Goal: Transaction & Acquisition: Subscribe to service/newsletter

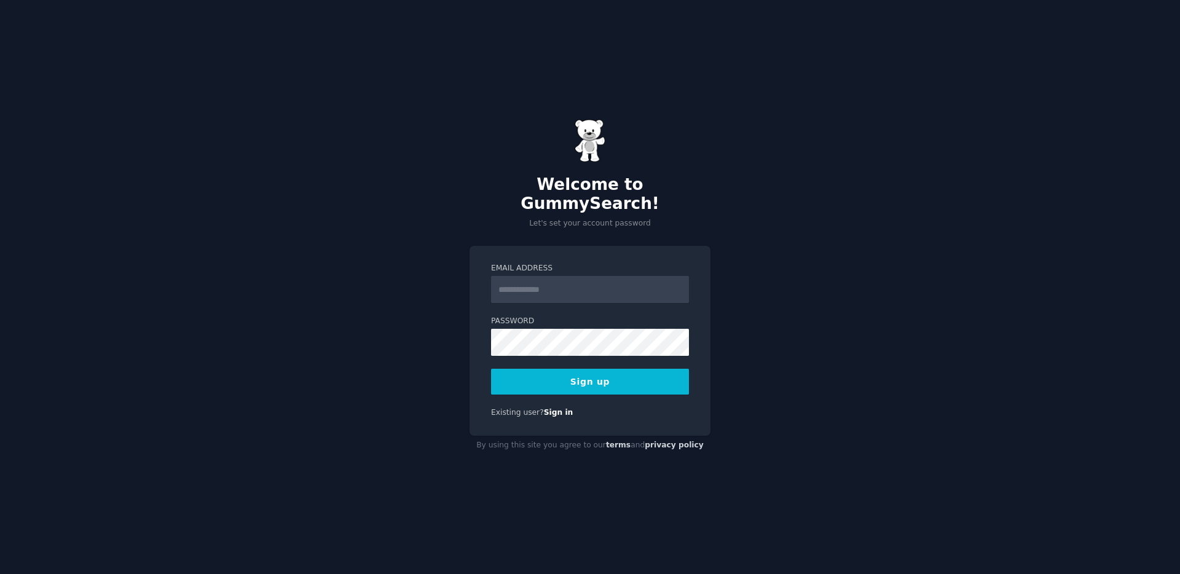
click at [582, 288] on input "Email Address" at bounding box center [590, 289] width 198 height 27
click at [611, 276] on input "Email Address" at bounding box center [590, 289] width 198 height 27
type input "**********"
click at [491, 369] on button "Sign up" at bounding box center [590, 382] width 198 height 26
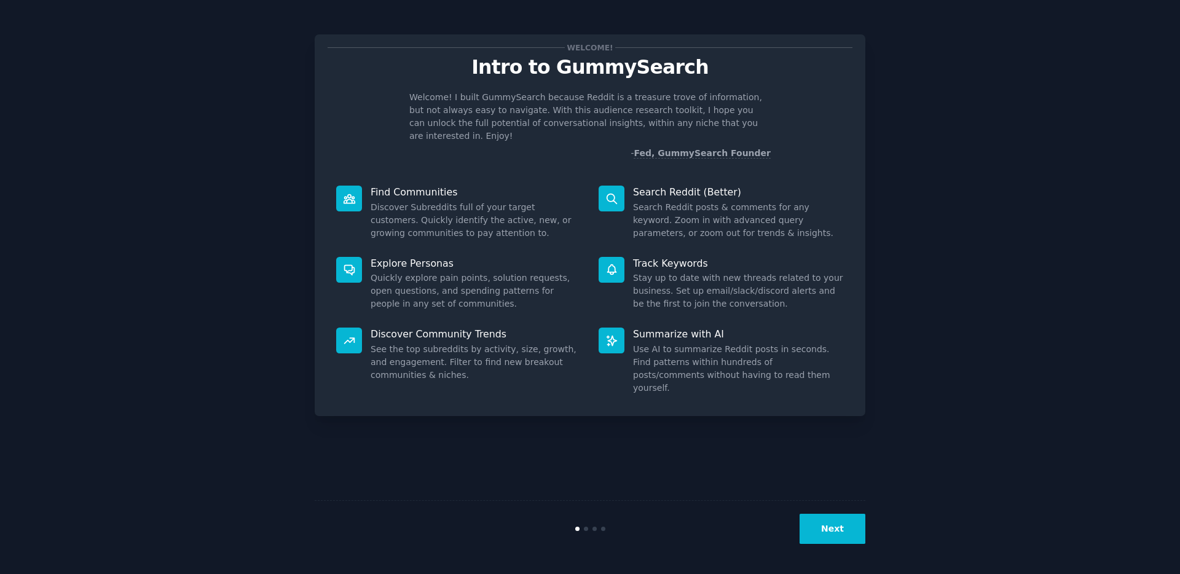
click at [820, 533] on button "Next" at bounding box center [832, 529] width 66 height 30
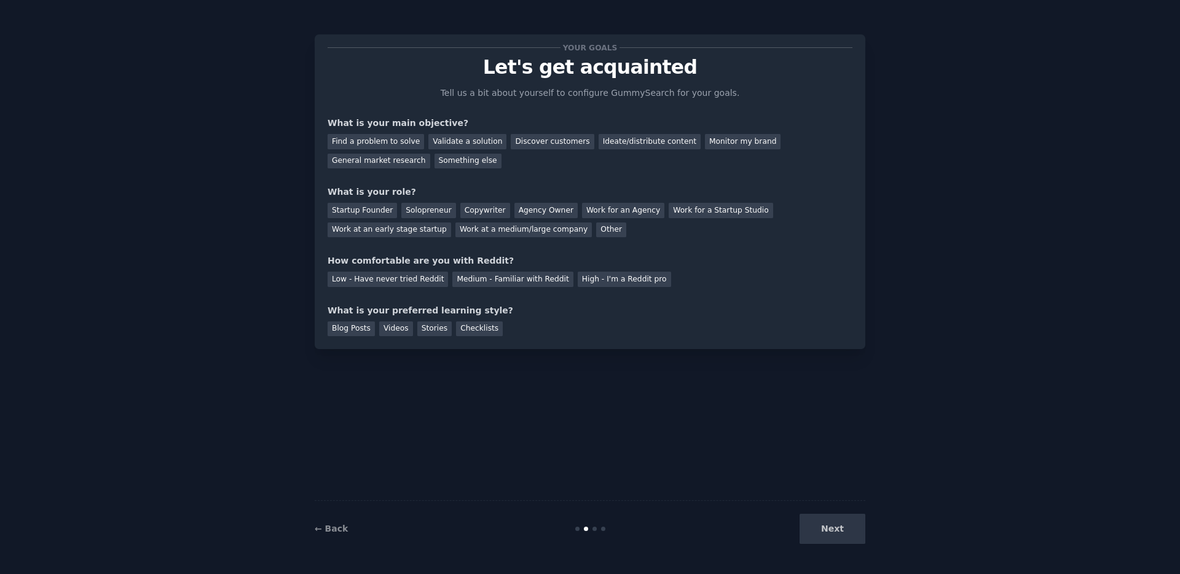
click at [820, 533] on div "Next" at bounding box center [773, 529] width 184 height 30
click at [390, 213] on div "Startup Founder" at bounding box center [361, 210] width 69 height 15
click at [452, 144] on div "Validate a solution" at bounding box center [467, 141] width 78 height 15
click at [510, 277] on div "Medium - Familiar with Reddit" at bounding box center [512, 279] width 120 height 15
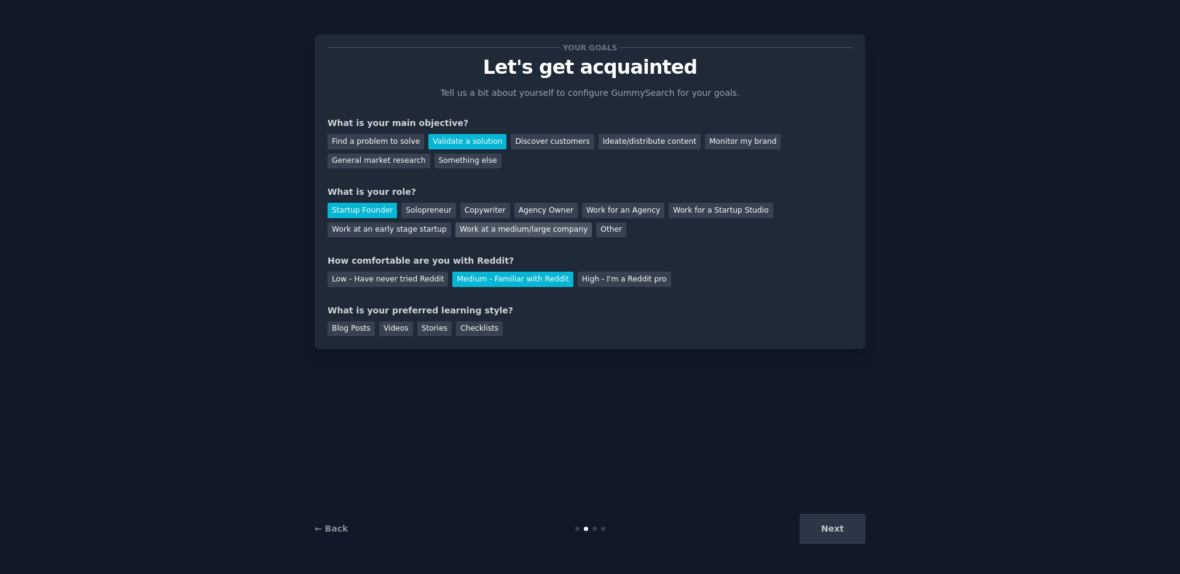
click at [536, 227] on div "Work at a medium/large company" at bounding box center [523, 229] width 136 height 15
click at [367, 208] on div "Startup Founder" at bounding box center [361, 210] width 69 height 15
drag, startPoint x: 425, startPoint y: 327, endPoint x: 503, endPoint y: 341, distance: 79.2
click at [425, 327] on div "Stories" at bounding box center [434, 328] width 34 height 15
click at [348, 331] on div "Blog Posts" at bounding box center [350, 328] width 47 height 15
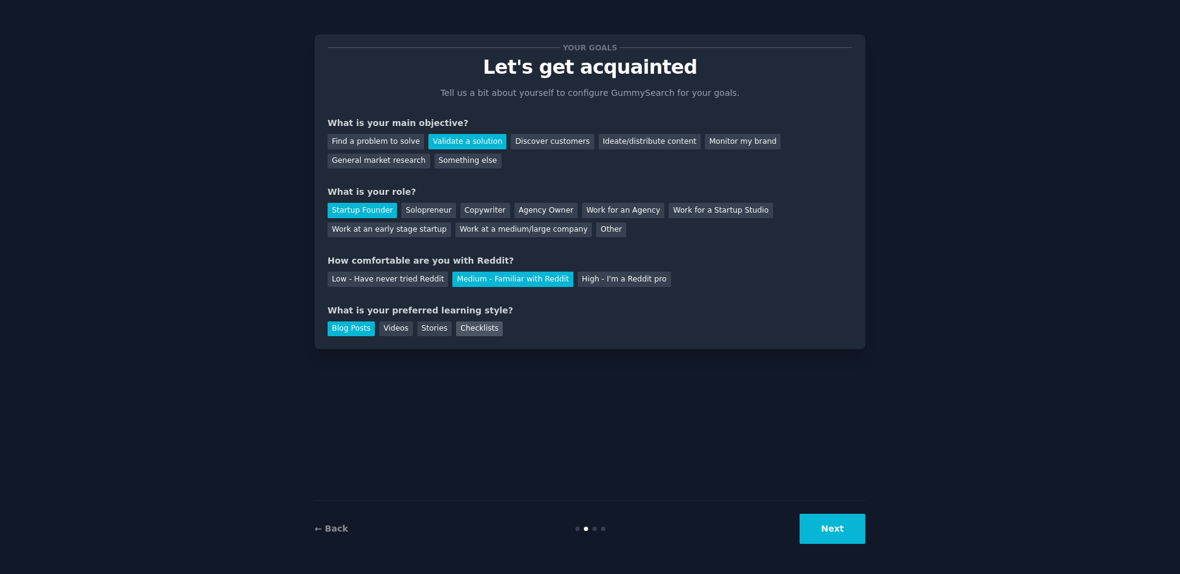
click at [472, 333] on div "Checklists" at bounding box center [479, 328] width 47 height 15
click at [820, 529] on button "Next" at bounding box center [832, 529] width 66 height 30
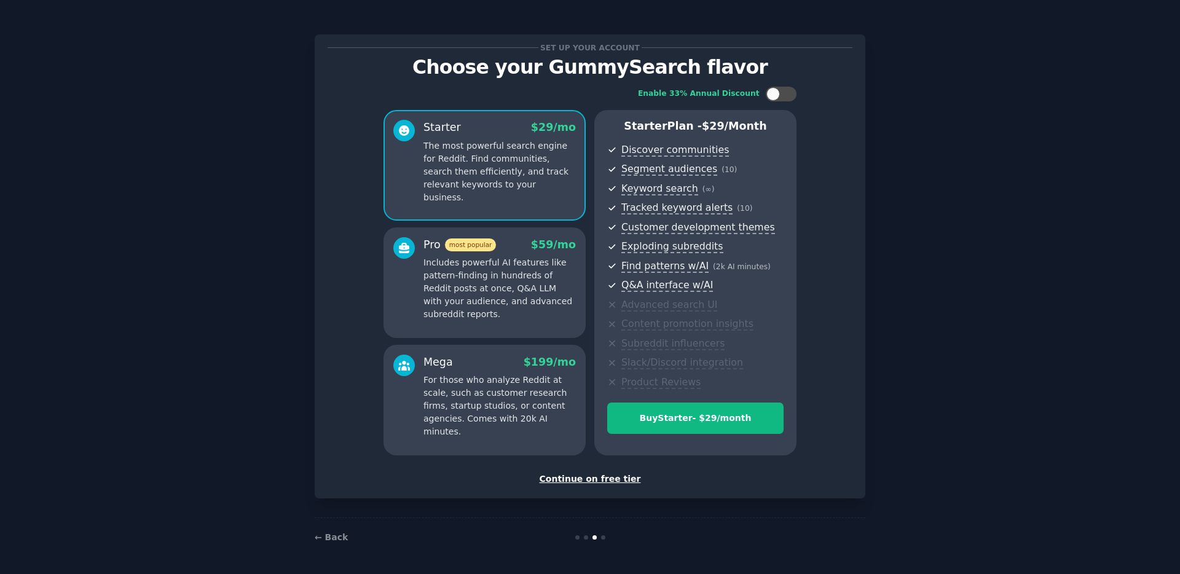
click at [619, 484] on div "Continue on free tier" at bounding box center [589, 478] width 525 height 13
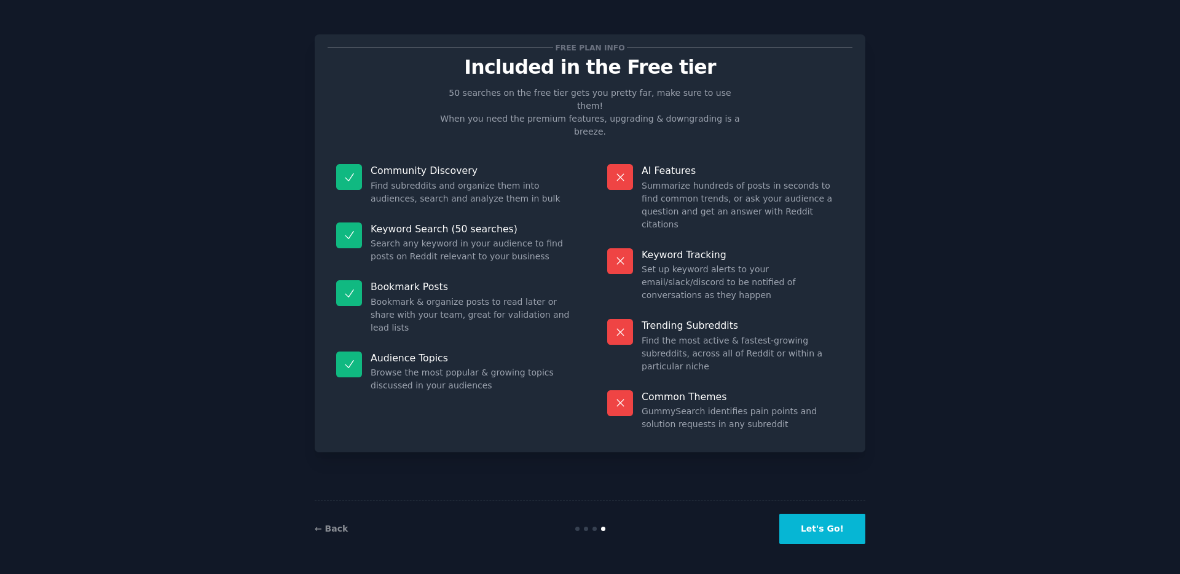
click at [831, 532] on button "Let's Go!" at bounding box center [822, 529] width 86 height 30
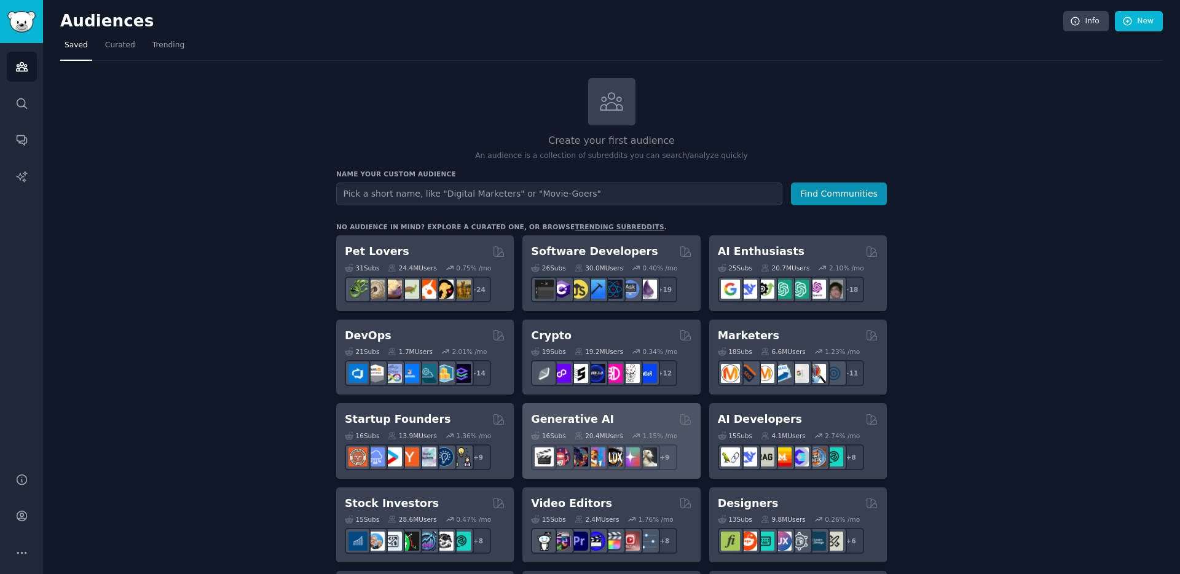
click at [637, 419] on div "Generative AI Curated by GummySearch" at bounding box center [611, 419] width 160 height 15
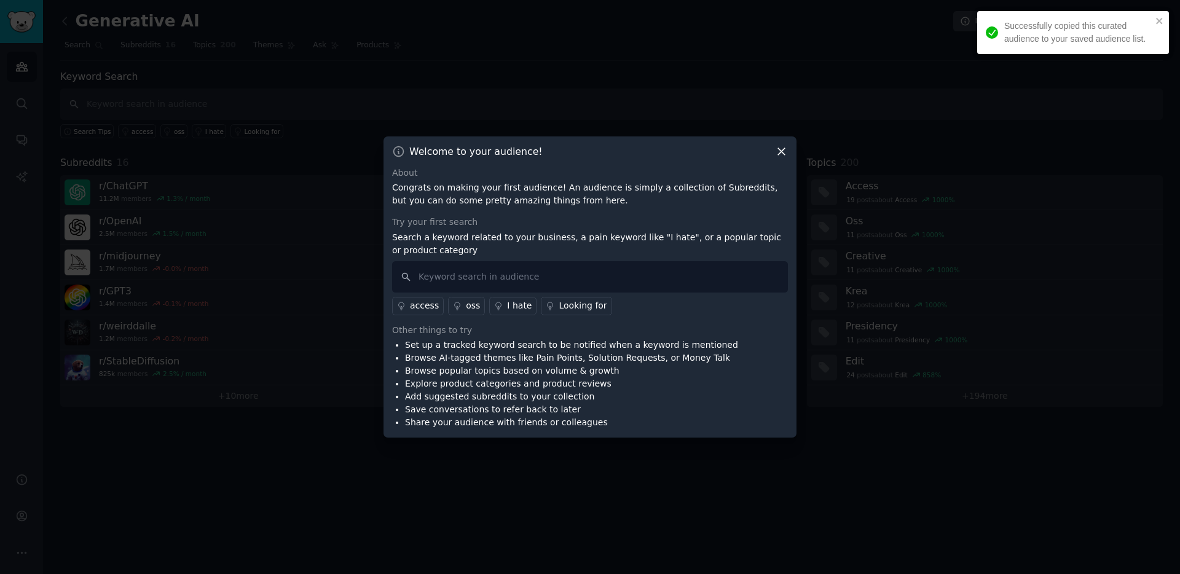
click at [783, 154] on icon at bounding box center [781, 151] width 7 height 7
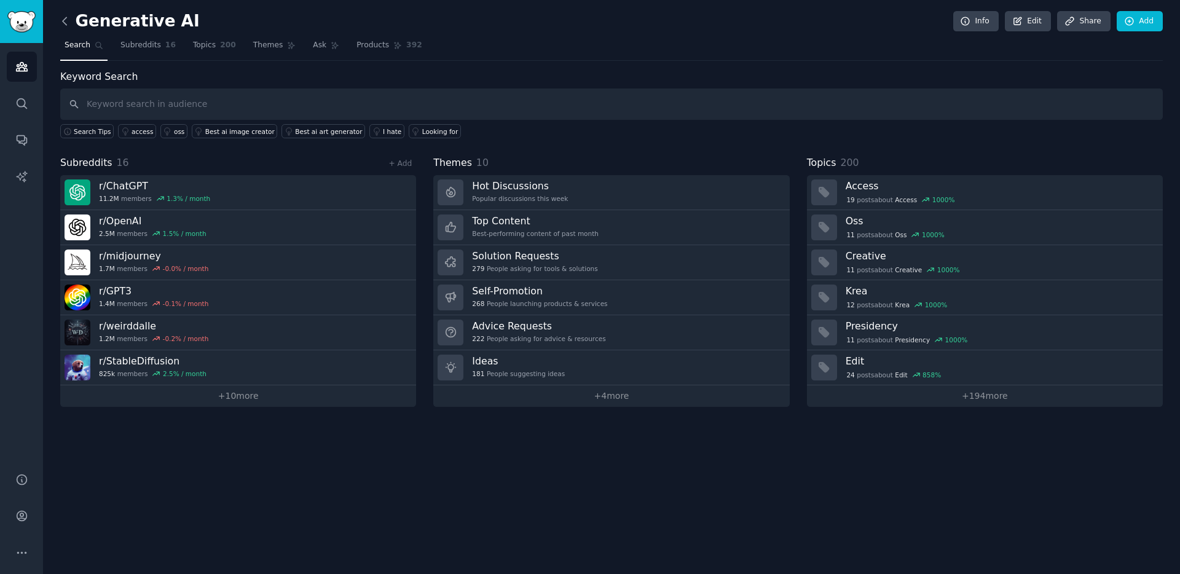
click at [69, 21] on icon at bounding box center [64, 21] width 13 height 13
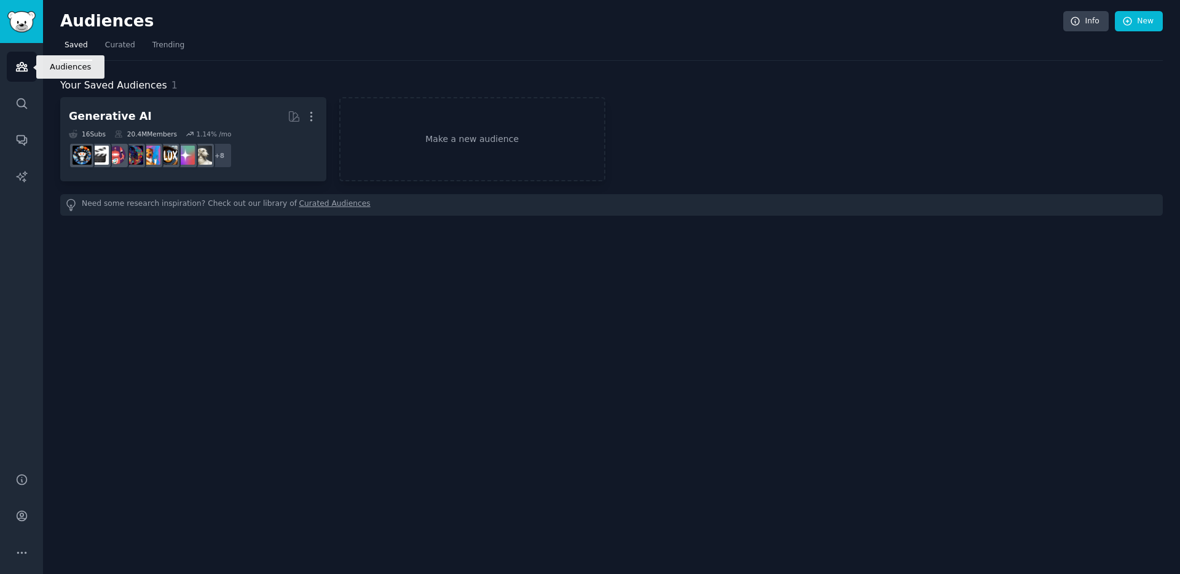
click at [17, 60] on icon "Sidebar" at bounding box center [21, 66] width 13 height 13
click at [426, 136] on link "Make a new audience" at bounding box center [472, 139] width 266 height 84
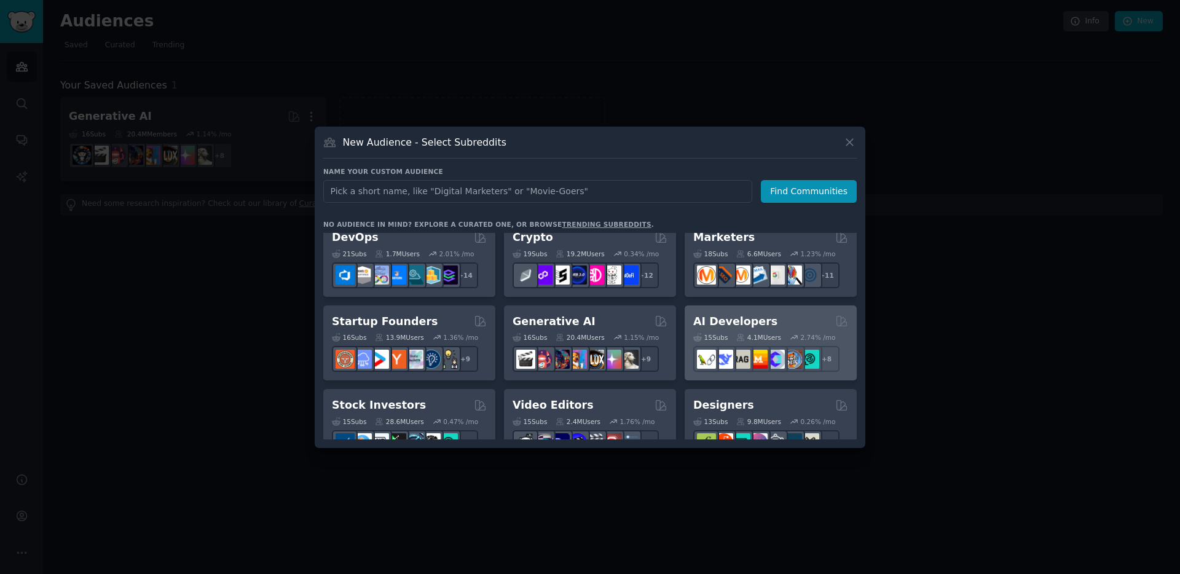
scroll to position [100, 0]
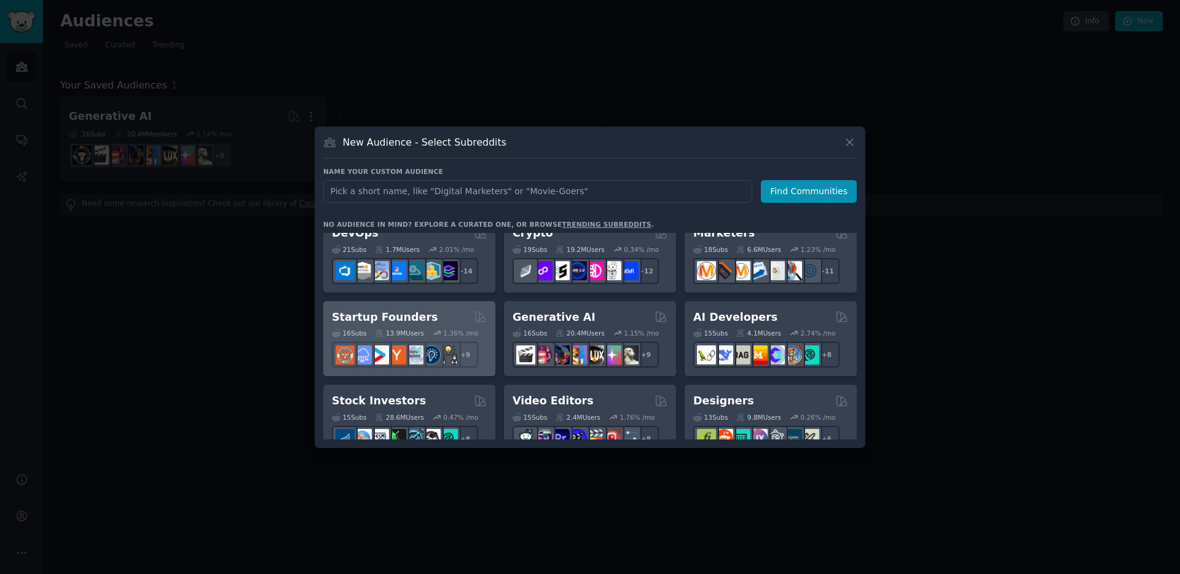
click at [471, 315] on div "Startup Founders Curated by GummySearch" at bounding box center [409, 317] width 155 height 15
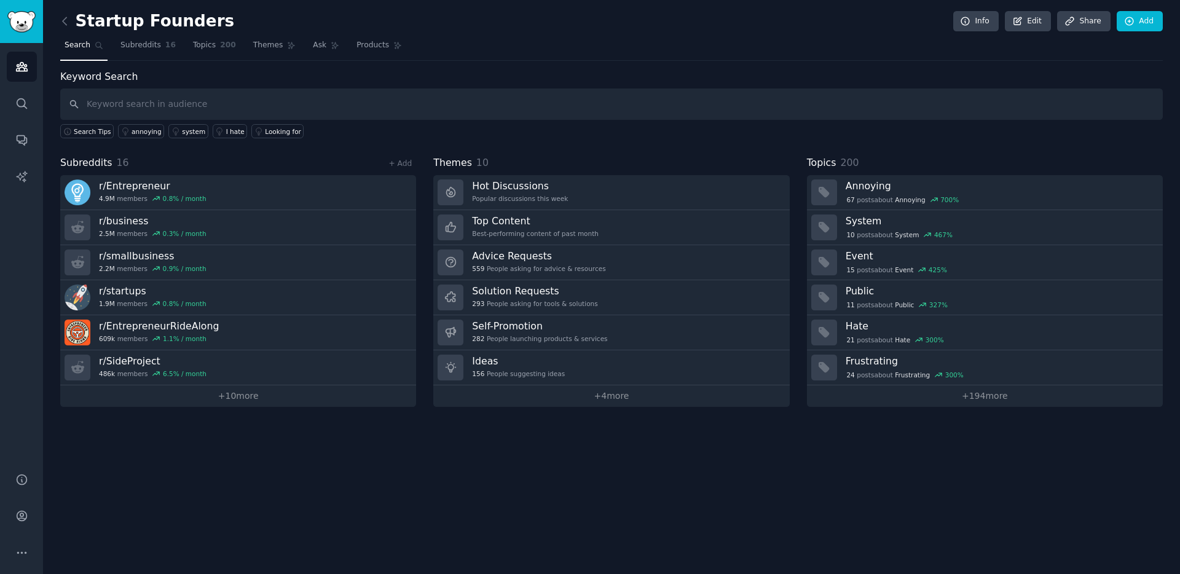
click at [56, 25] on div "Startup Founders Info Edit Share Add Search Subreddits 16 Topics 200 Themes Ask…" at bounding box center [611, 287] width 1137 height 574
click at [60, 23] on icon at bounding box center [64, 21] width 13 height 13
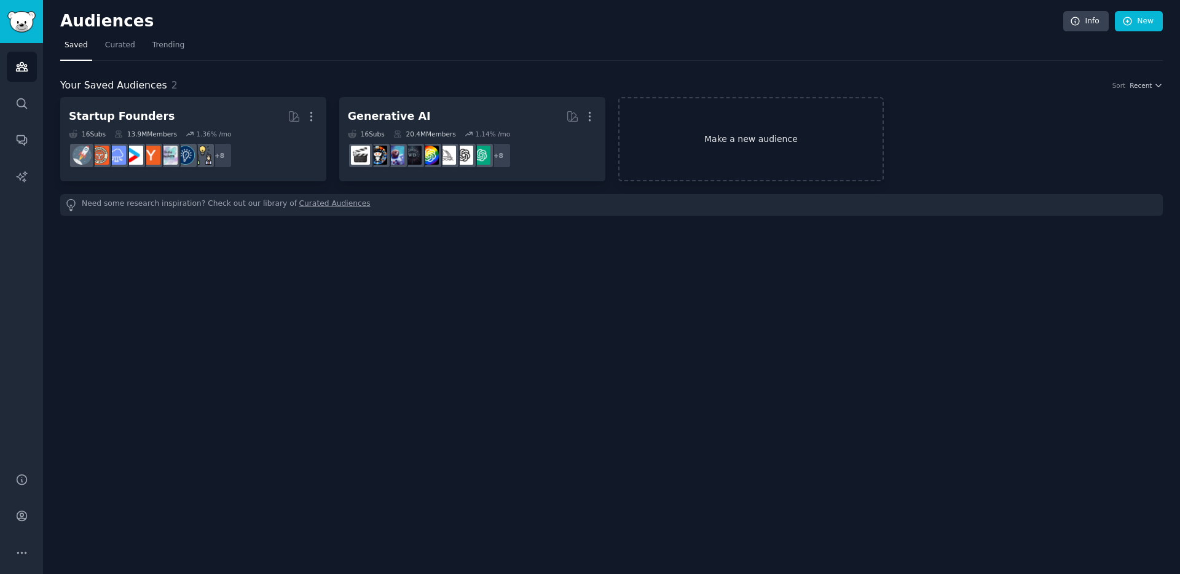
click at [766, 121] on link "Make a new audience" at bounding box center [751, 139] width 266 height 84
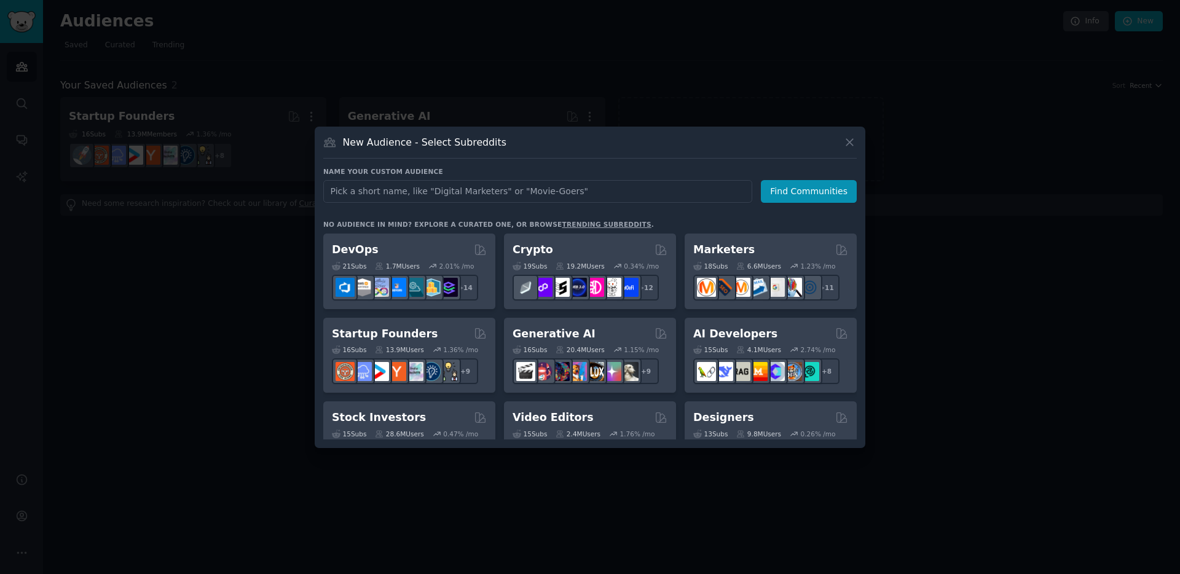
scroll to position [82, 0]
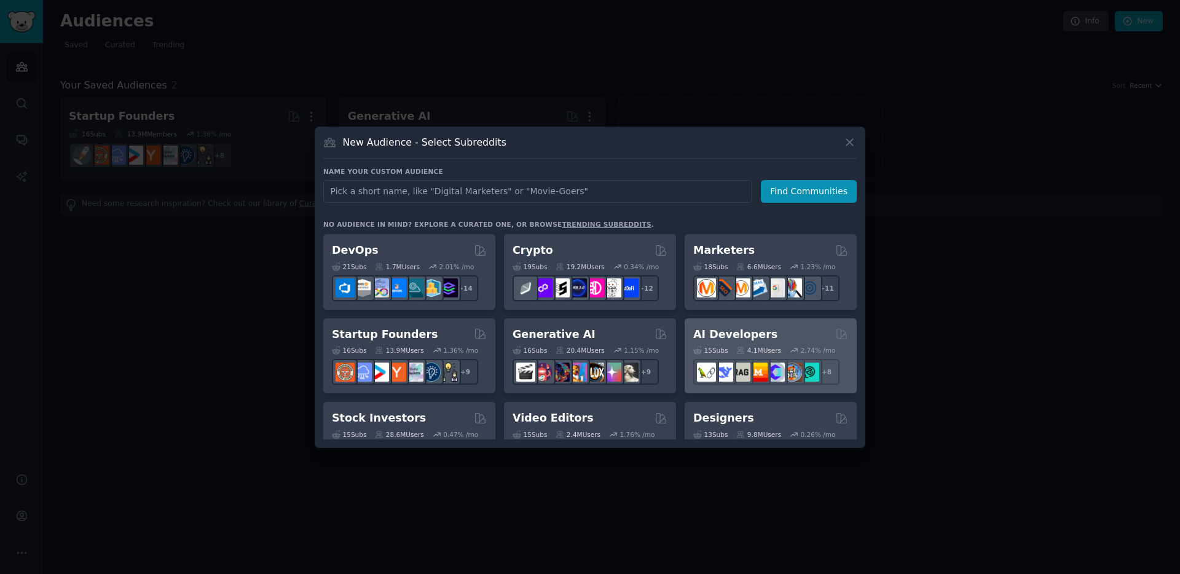
click at [800, 331] on div "AI Developers" at bounding box center [770, 334] width 155 height 15
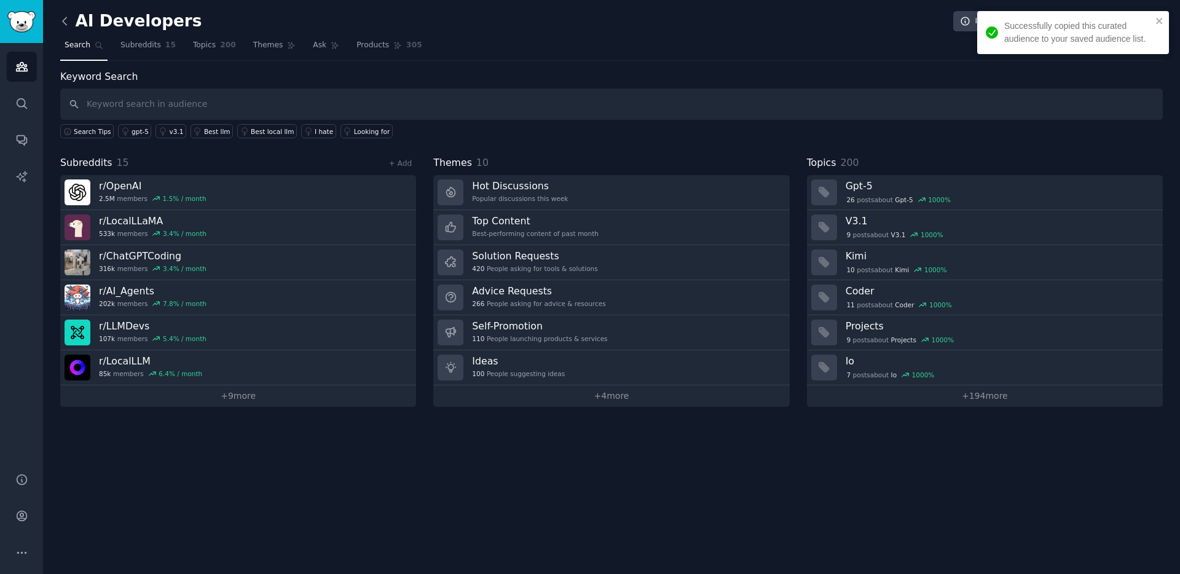
click at [62, 17] on icon at bounding box center [64, 21] width 13 height 13
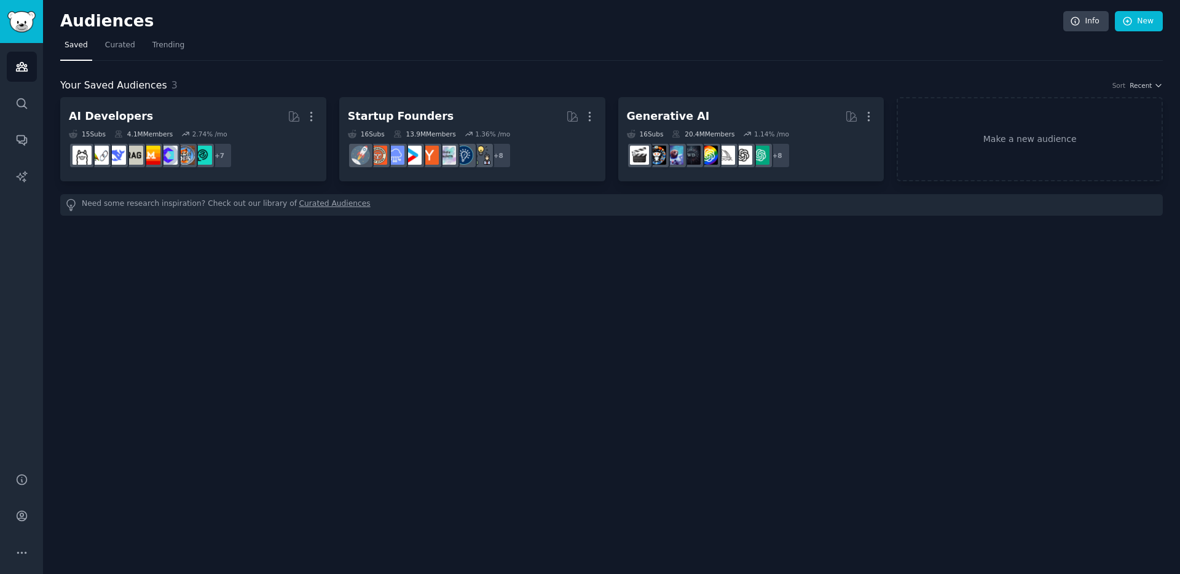
click at [893, 125] on div "AI Developers More 15 Sub s 4.1M Members 2.74 % /mo + 7 Startup Founders More 1…" at bounding box center [611, 139] width 1102 height 84
click at [950, 122] on link "Make a new audience" at bounding box center [1029, 139] width 266 height 84
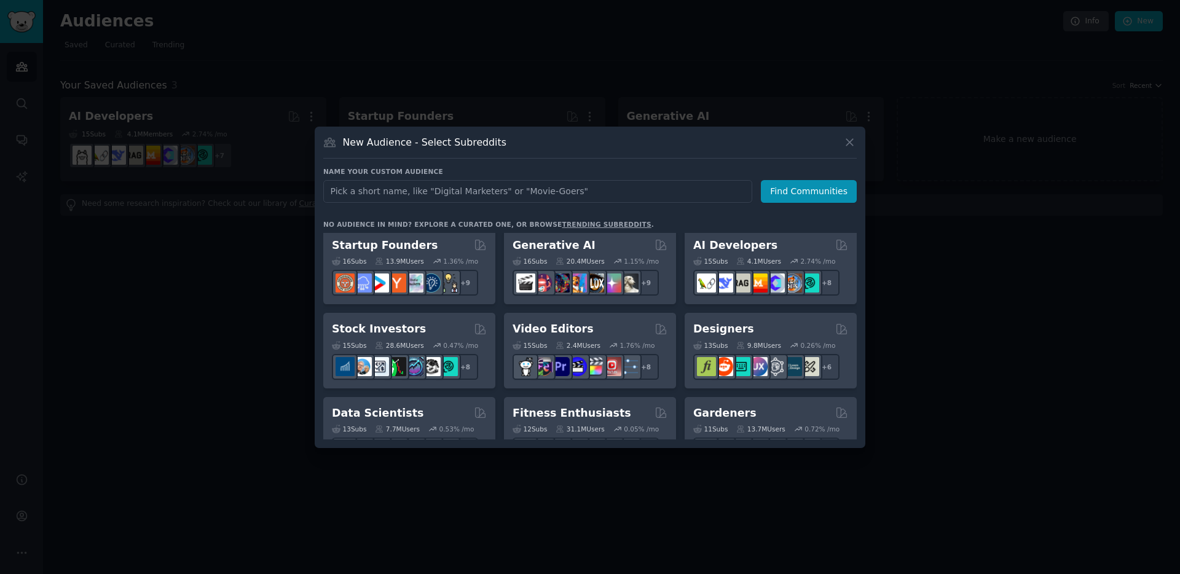
scroll to position [252, 0]
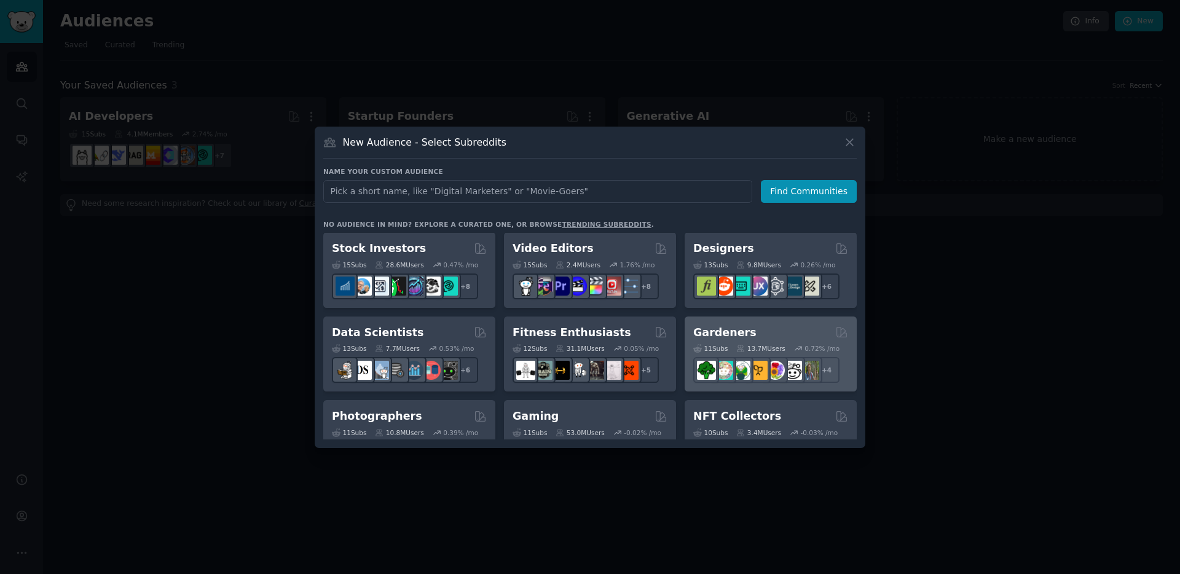
click at [739, 331] on h2 "Gardeners" at bounding box center [724, 332] width 63 height 15
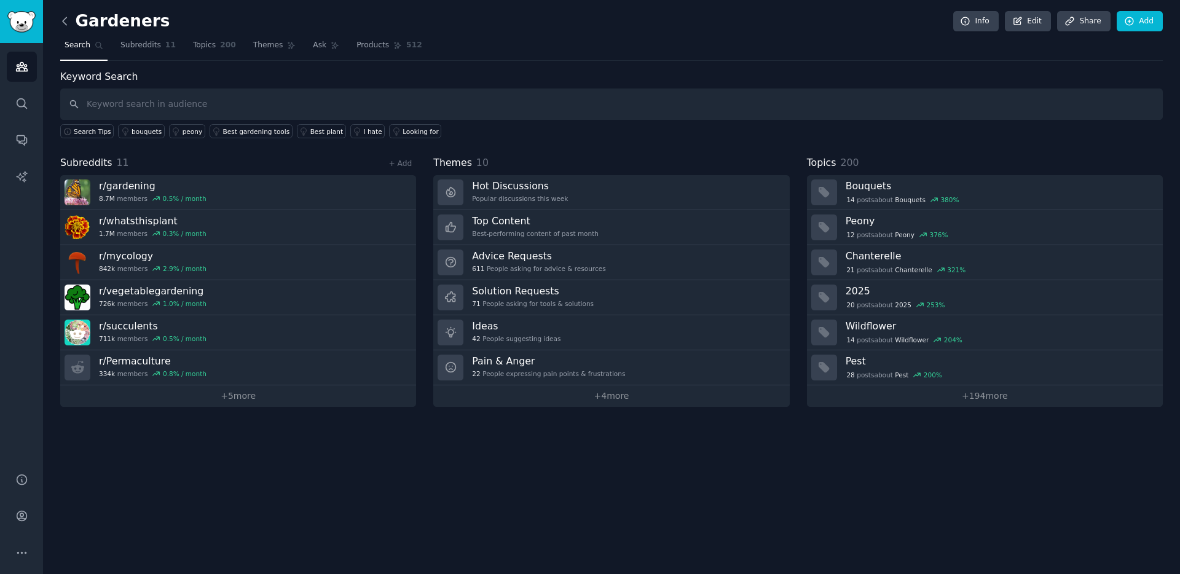
click at [66, 15] on icon at bounding box center [64, 21] width 13 height 13
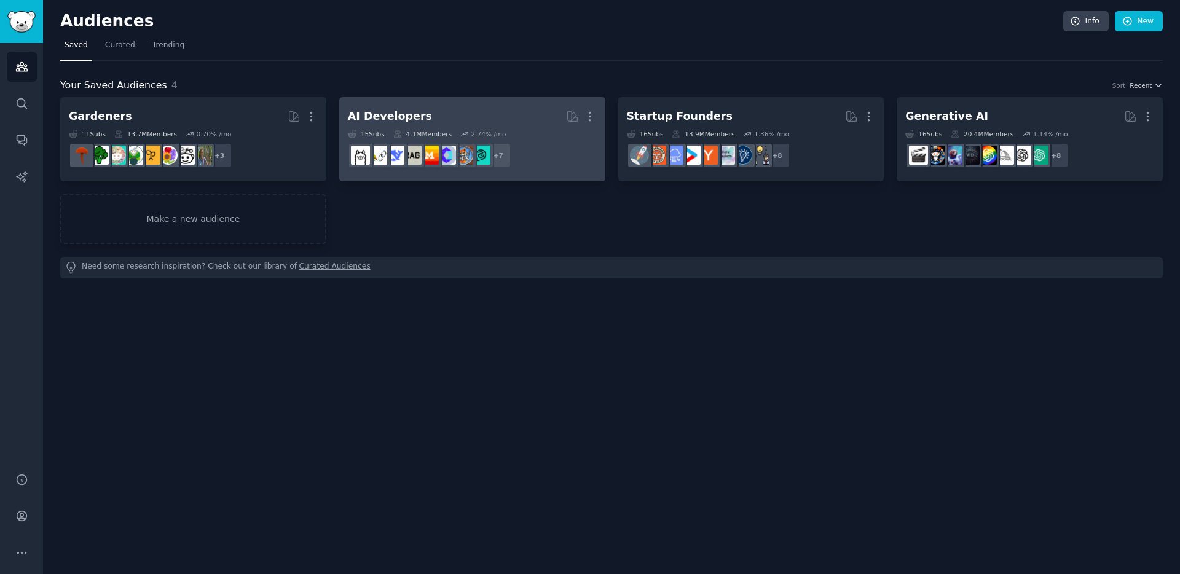
click at [452, 130] on div "15 Sub s 4.1M Members 2.74 % /mo" at bounding box center [472, 134] width 249 height 9
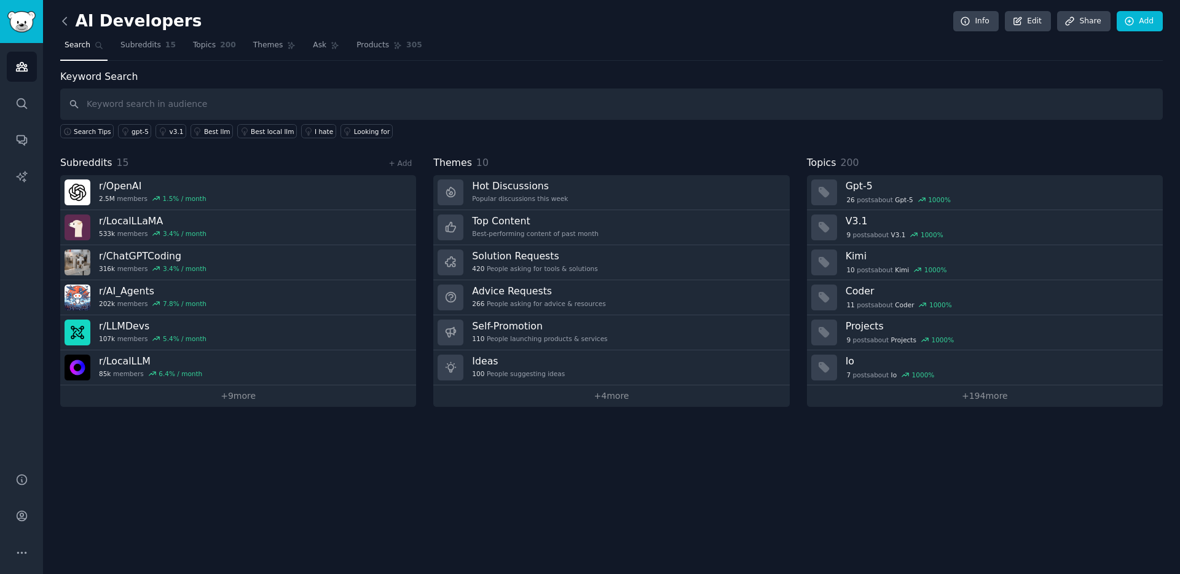
click at [67, 23] on icon at bounding box center [64, 21] width 13 height 13
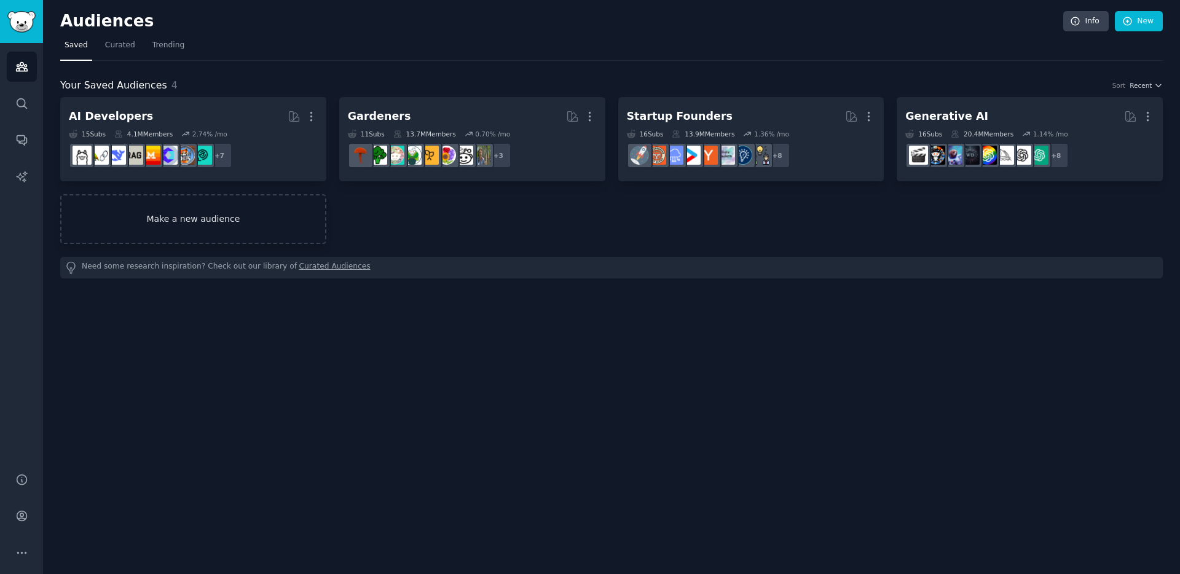
click at [259, 217] on link "Make a new audience" at bounding box center [193, 219] width 266 height 50
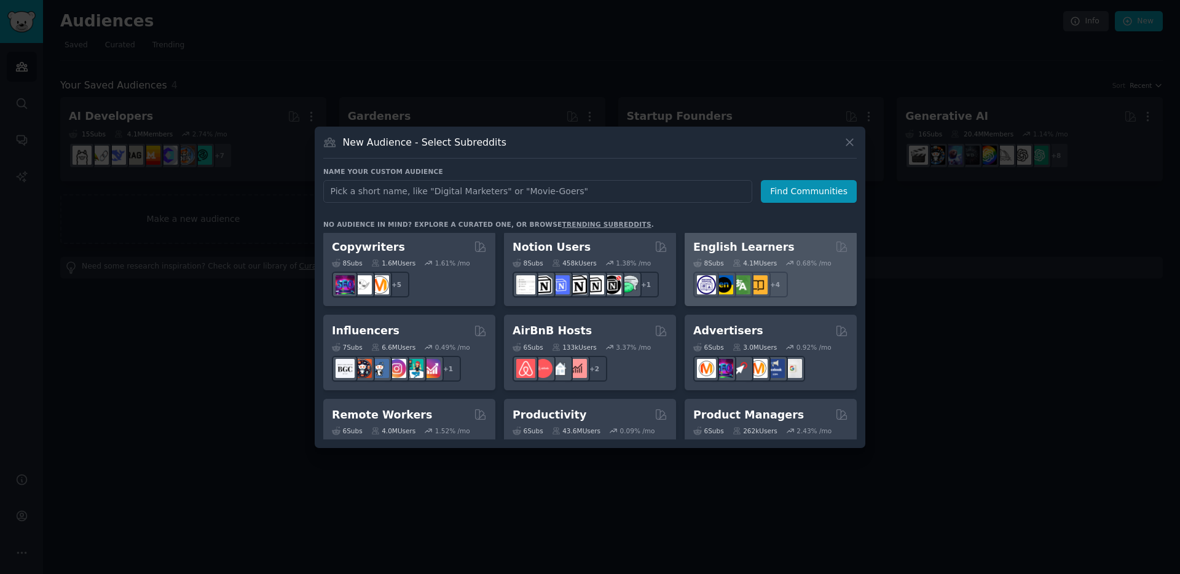
scroll to position [880, 0]
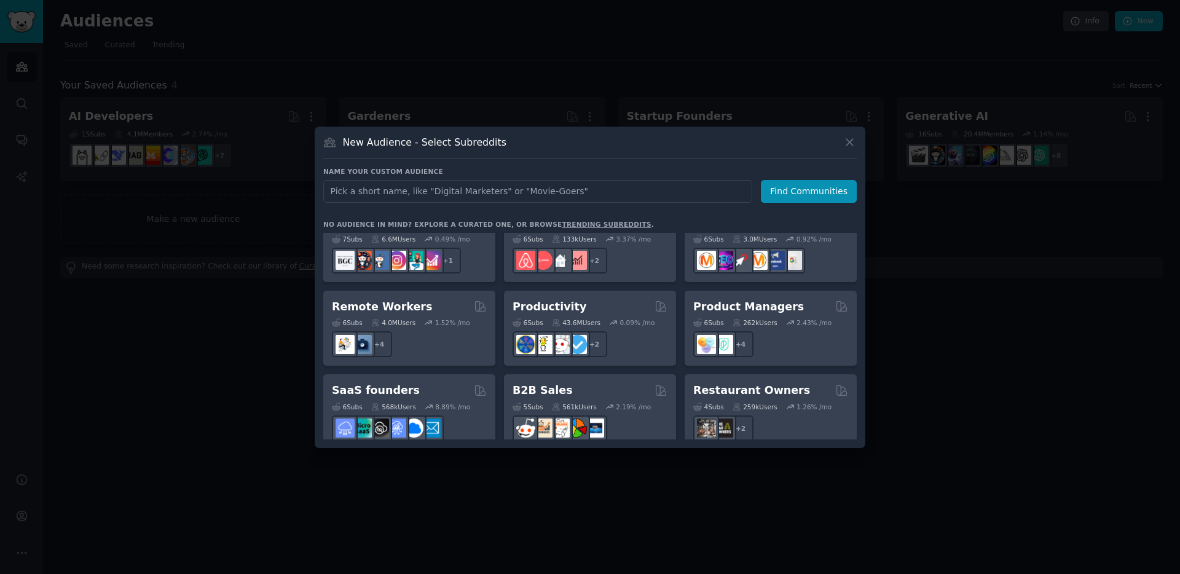
click at [646, 197] on input "text" at bounding box center [537, 191] width 429 height 23
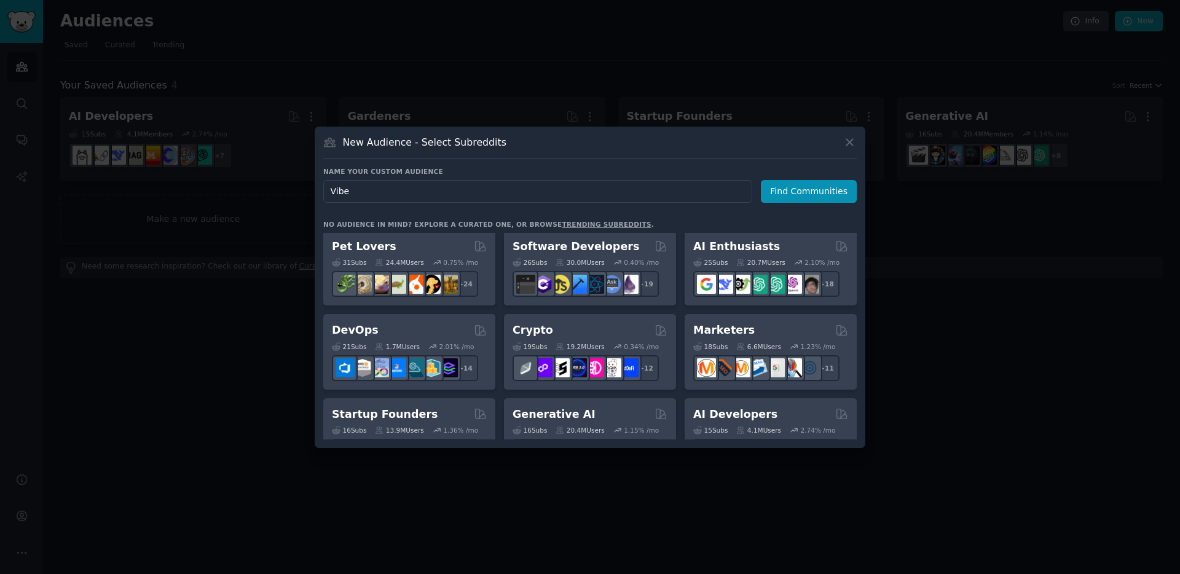
scroll to position [0, 0]
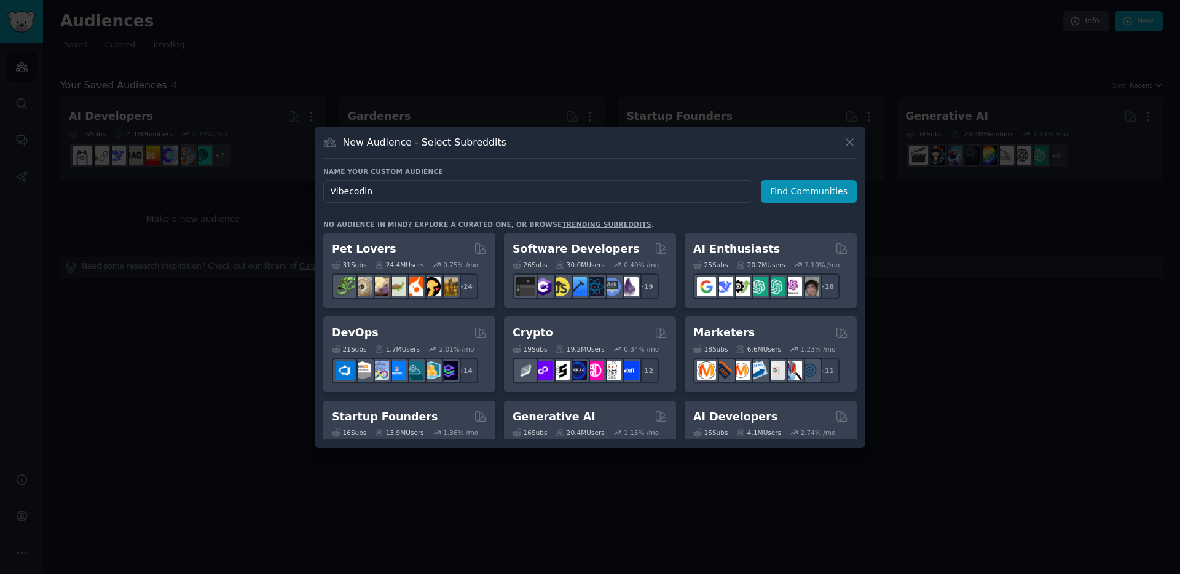
type input "Vibecoding"
click button "Find Communities" at bounding box center [809, 191] width 96 height 23
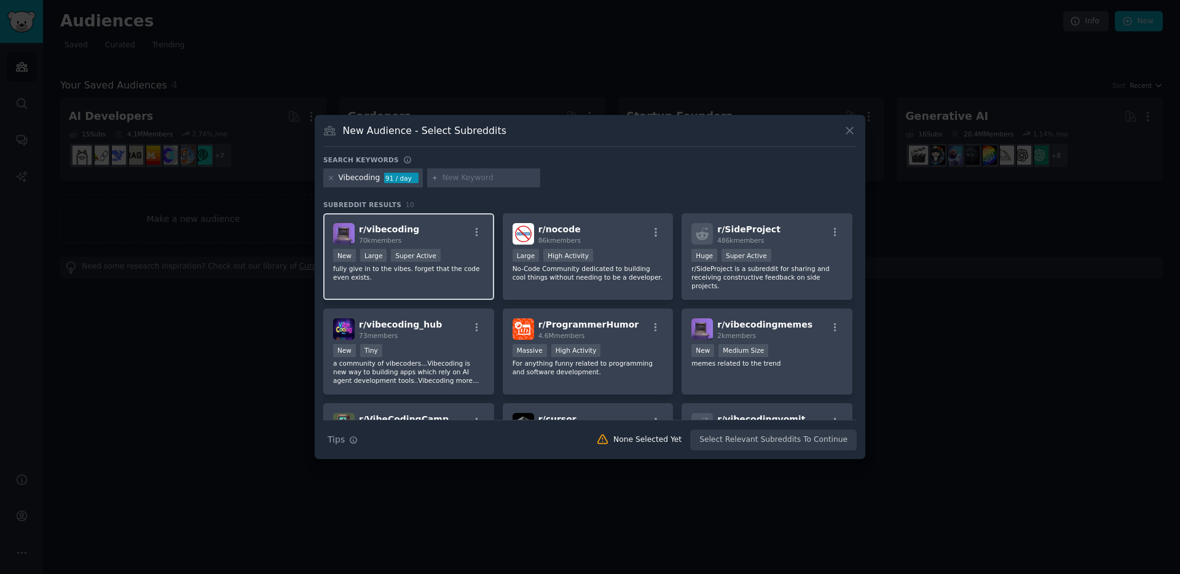
click at [447, 284] on div "r/ vibecoding 70k members New Large Super Active fully give in to the vibes. fo…" at bounding box center [408, 256] width 171 height 87
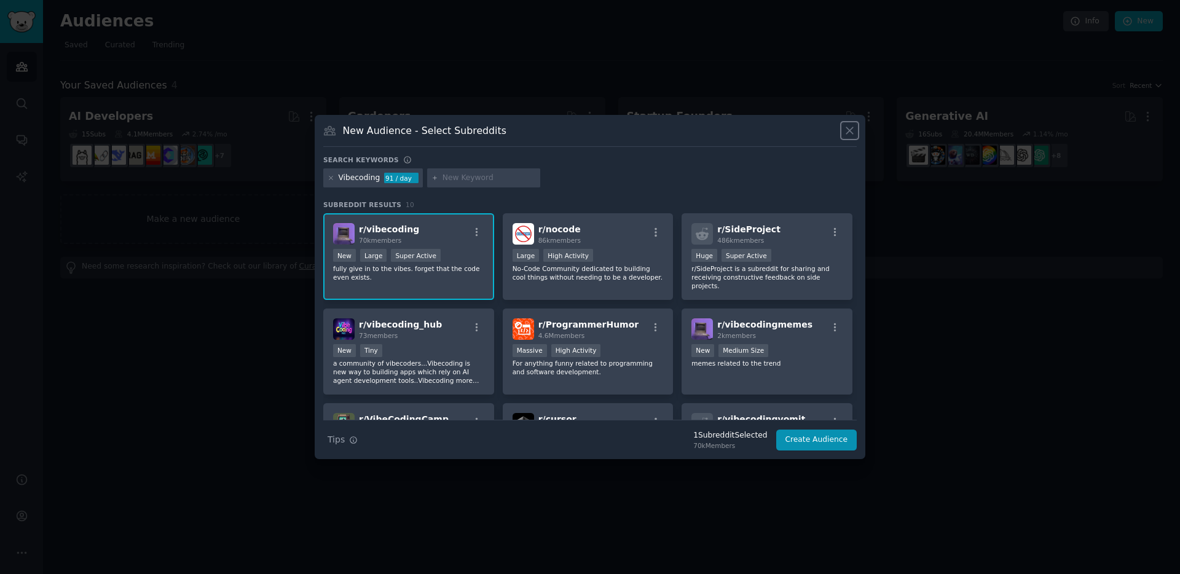
click at [848, 131] on icon at bounding box center [849, 130] width 7 height 7
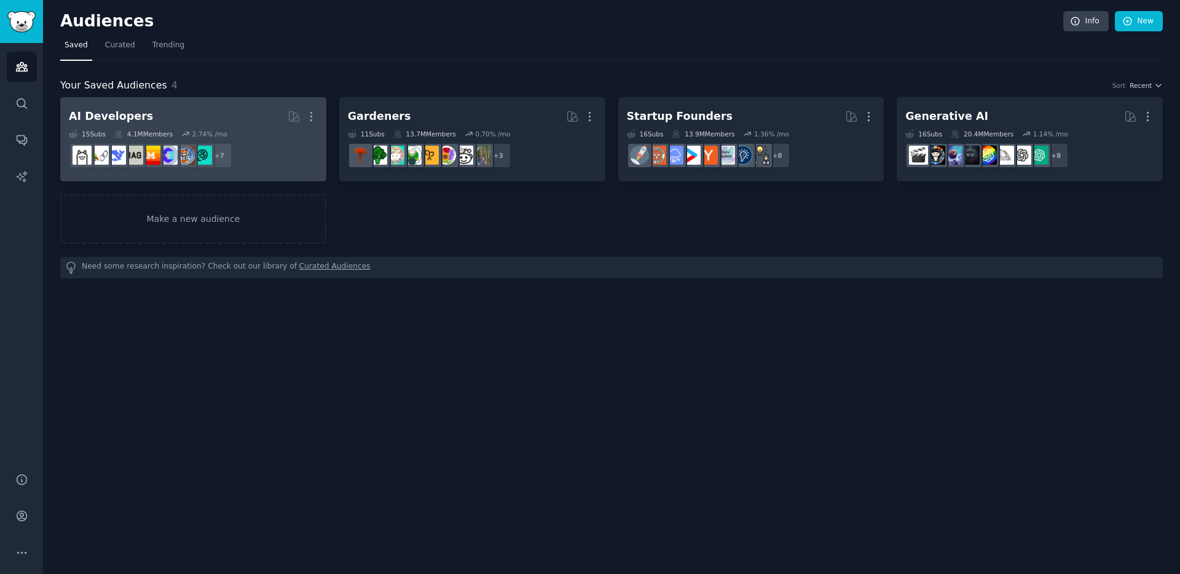
click at [296, 181] on link "AI Developers More 15 Sub s 4.1M Members 2.74 % /mo r/LanguageTechnology, r/Loc…" at bounding box center [193, 139] width 266 height 84
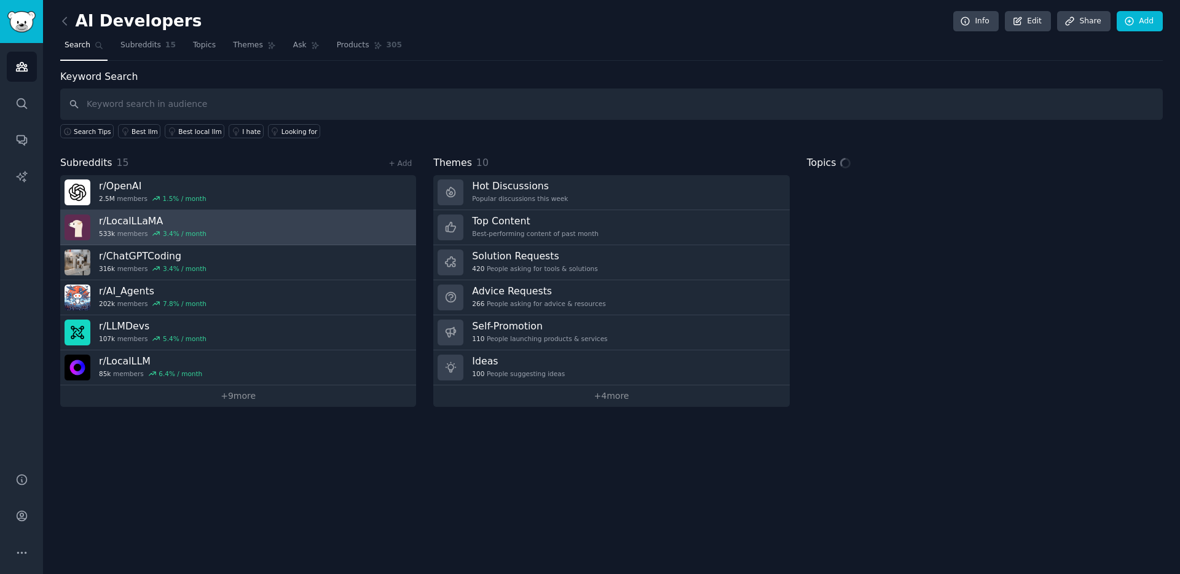
click at [262, 224] on link "r/ LocalLLaMA 533k members 3.4 % / month" at bounding box center [238, 227] width 356 height 35
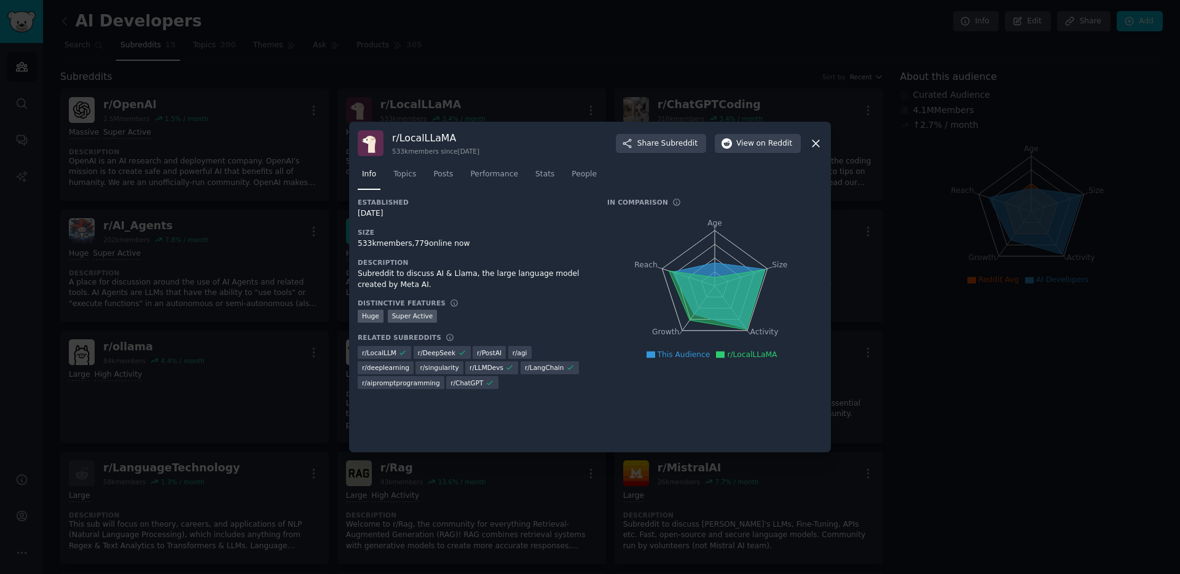
click at [975, 316] on div at bounding box center [590, 287] width 1180 height 574
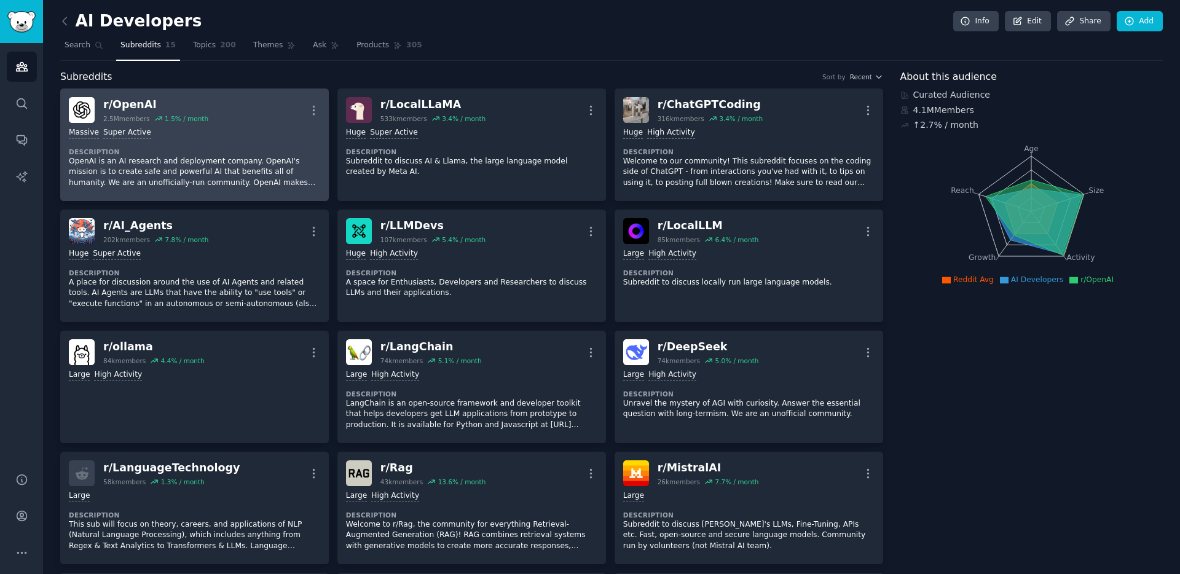
click at [251, 171] on p "OpenAI is an AI research and deployment company. OpenAI's mission is to create …" at bounding box center [194, 172] width 251 height 33
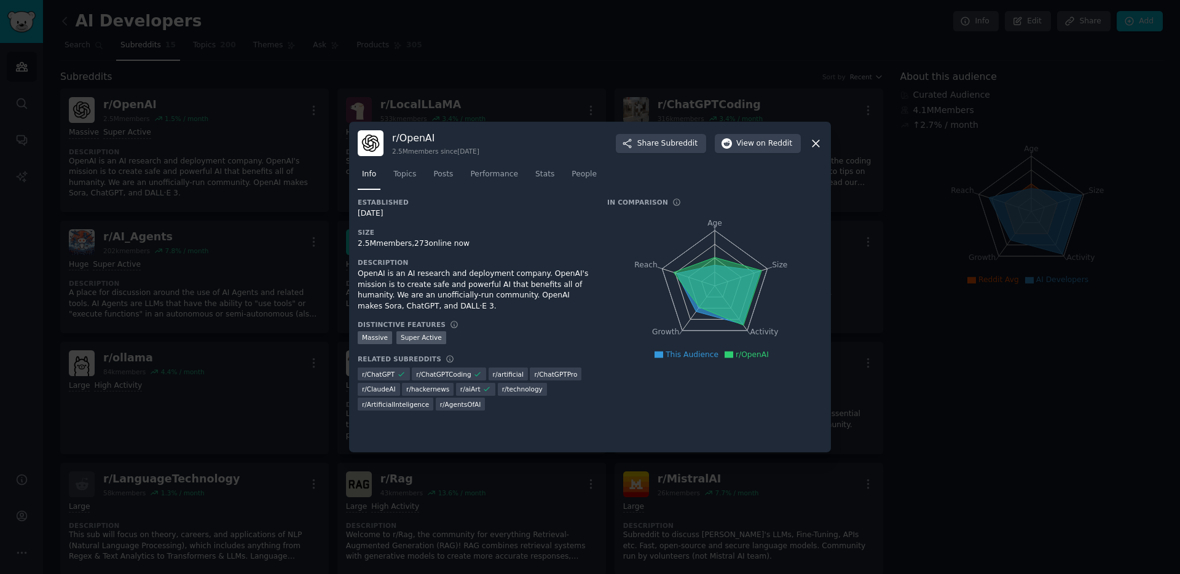
click at [206, 241] on div at bounding box center [590, 287] width 1180 height 574
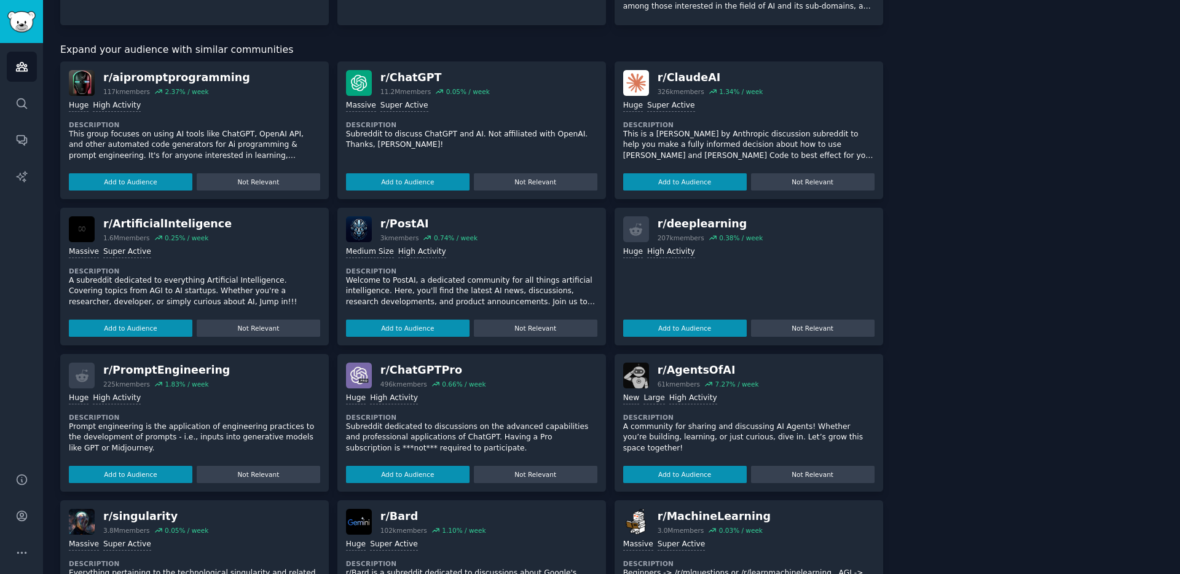
scroll to position [752, 0]
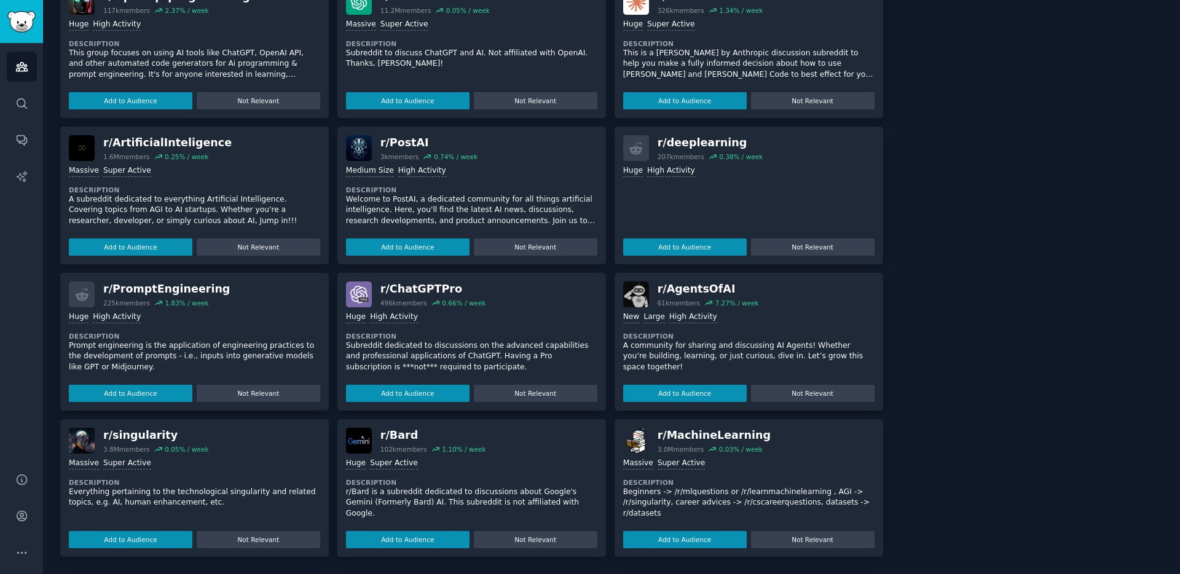
click at [531, 366] on p "Subreddit dedicated to discussions on the advanced capabilities and professiona…" at bounding box center [471, 356] width 251 height 33
click at [487, 347] on p "Subreddit dedicated to discussions on the advanced capabilities and professiona…" at bounding box center [471, 356] width 251 height 33
